Goal: Information Seeking & Learning: Understand process/instructions

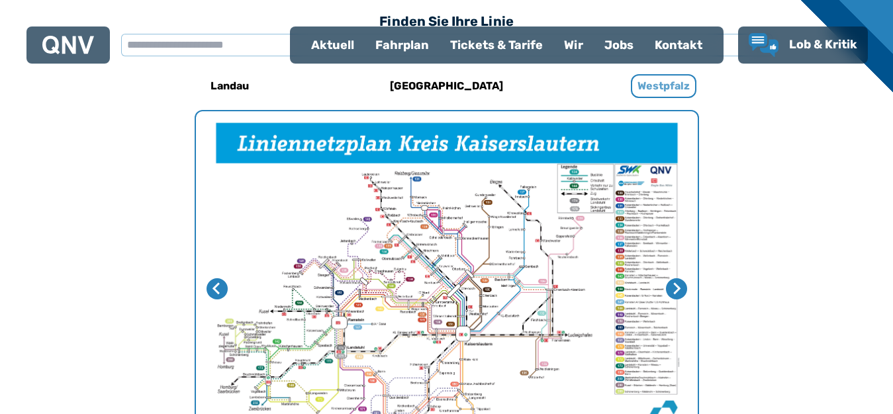
scroll to position [397, 0]
click at [661, 88] on h6 "Westpfalz" at bounding box center [664, 86] width 66 height 24
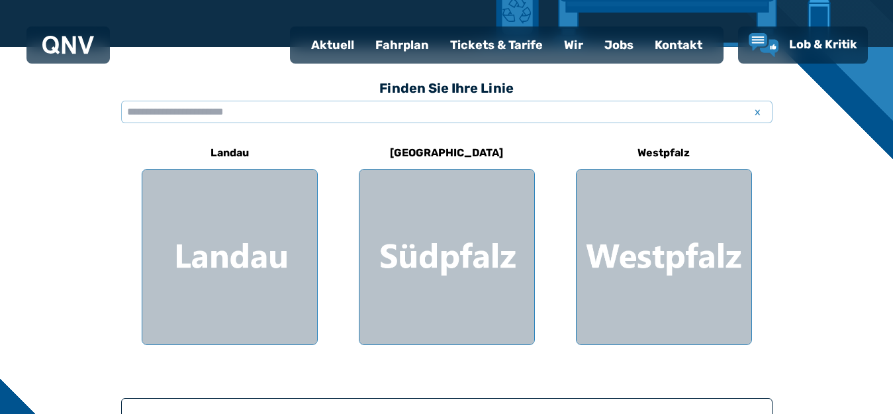
scroll to position [331, 0]
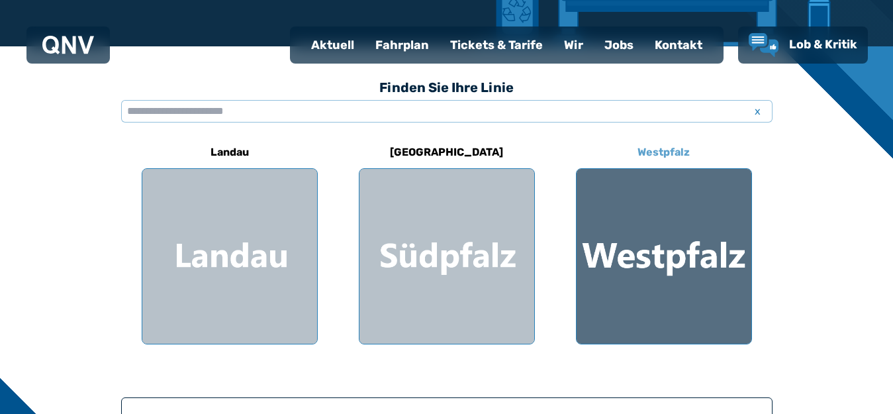
click at [664, 154] on h6 "Westpfalz" at bounding box center [663, 152] width 63 height 21
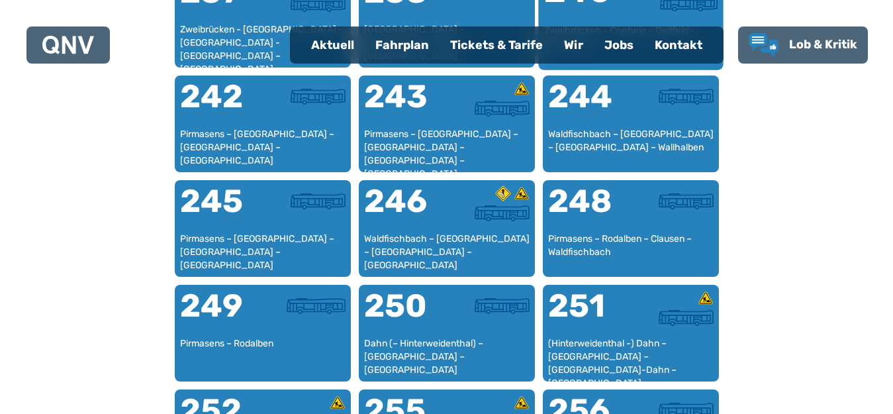
scroll to position [1468, 0]
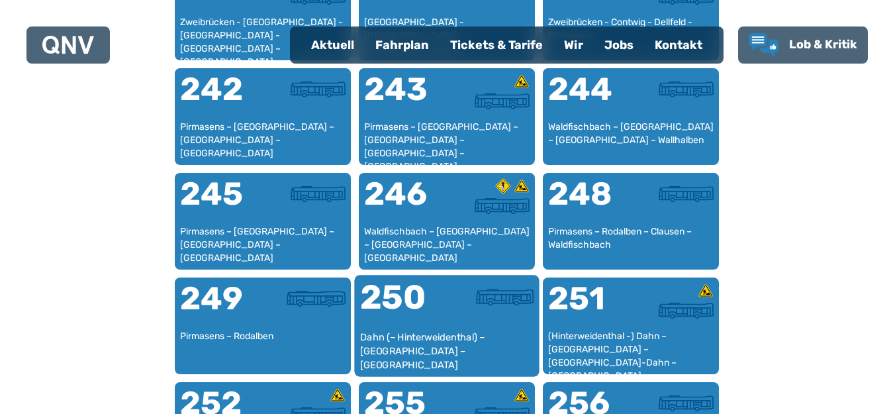
click at [423, 330] on div "Dahn (– Hinterweidenthal) – [GEOGRAPHIC_DATA] – [GEOGRAPHIC_DATA]" at bounding box center [447, 350] width 174 height 40
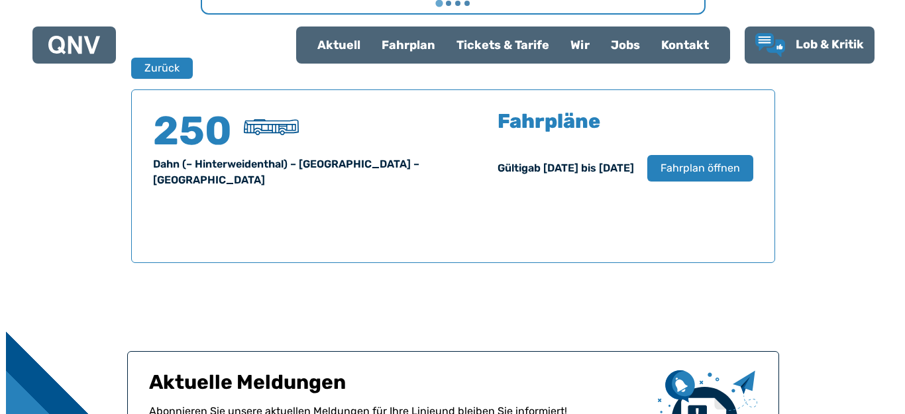
scroll to position [873, 0]
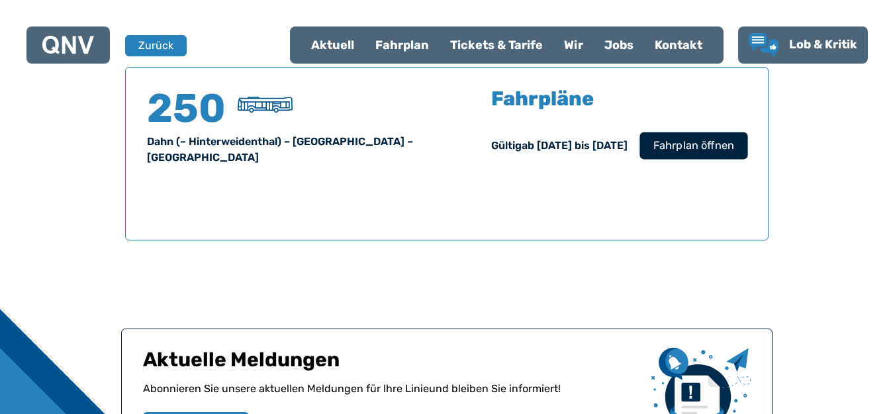
click at [682, 145] on span "Fahrplan öffnen" at bounding box center [693, 146] width 81 height 16
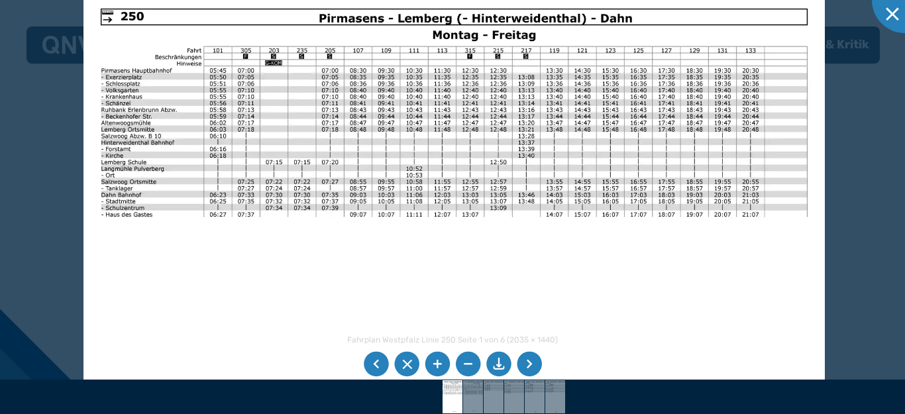
click at [274, 274] on img at bounding box center [453, 253] width 741 height 525
click at [519, 368] on li at bounding box center [529, 364] width 25 height 25
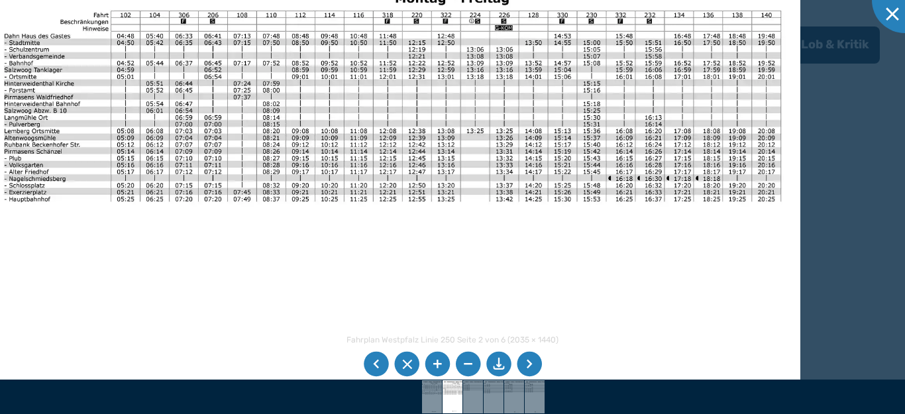
click at [374, 363] on li at bounding box center [376, 364] width 25 height 25
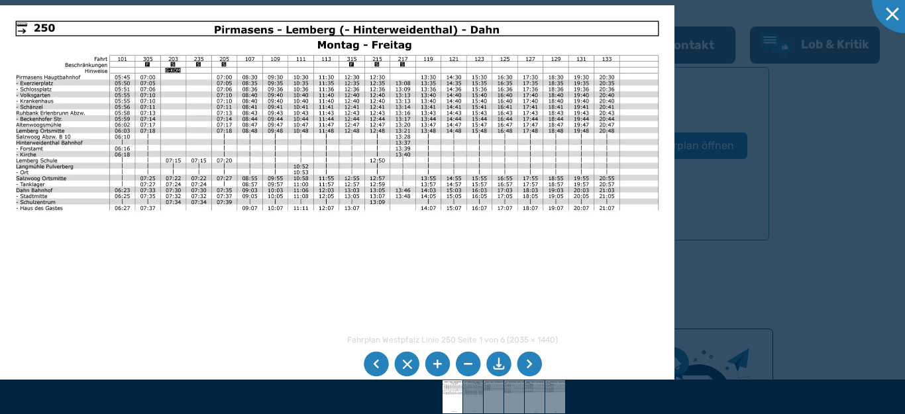
click at [534, 363] on li at bounding box center [529, 364] width 25 height 25
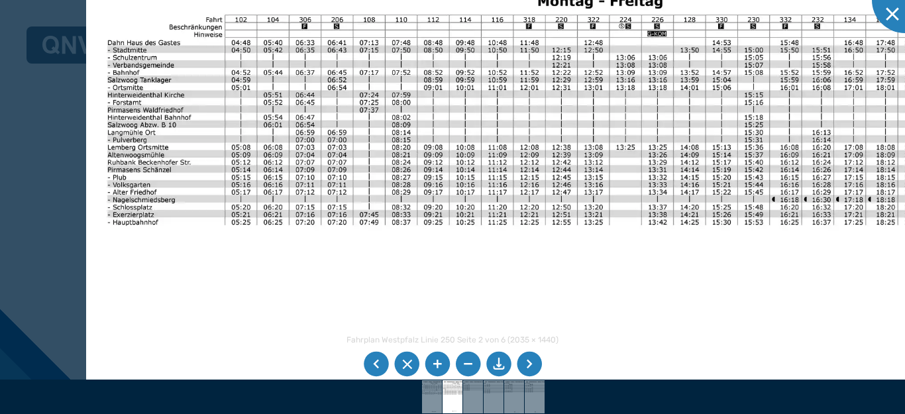
click at [328, 296] on img at bounding box center [534, 265] width 897 height 634
